Goal: Navigation & Orientation: Find specific page/section

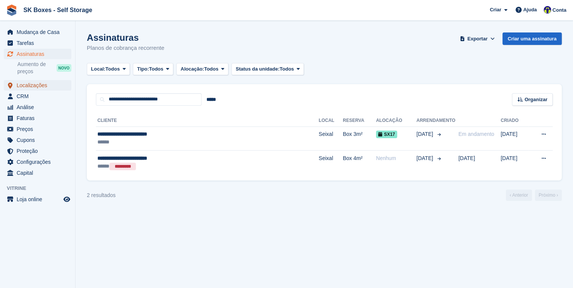
click at [29, 87] on span "Localizações" at bounding box center [39, 85] width 45 height 11
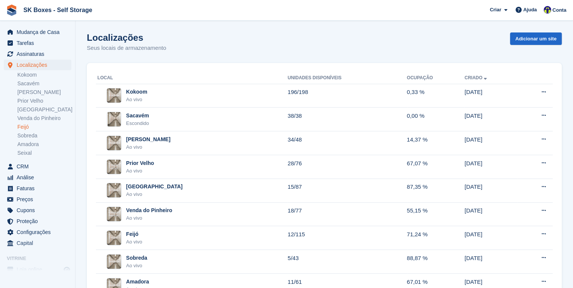
click at [26, 127] on link "Feijó" at bounding box center [44, 126] width 54 height 7
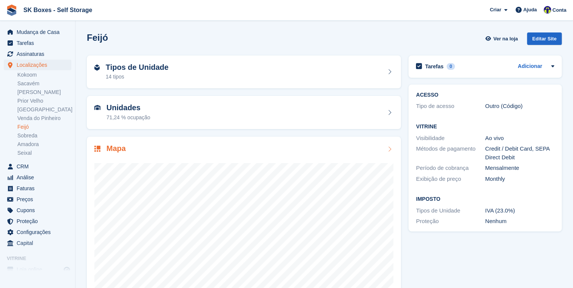
click at [165, 151] on div "Mapa" at bounding box center [243, 149] width 299 height 10
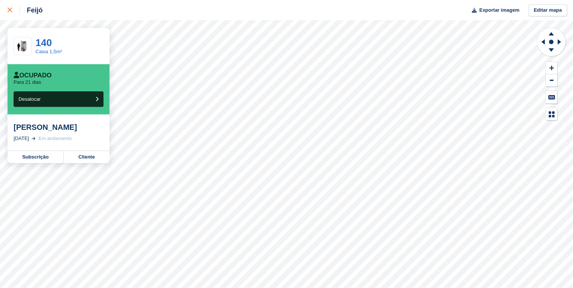
click at [8, 11] on icon at bounding box center [10, 10] width 5 height 5
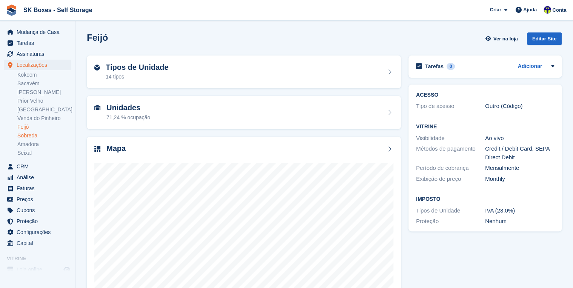
click at [35, 136] on link "Sobreda" at bounding box center [44, 135] width 54 height 7
